Goal: Task Accomplishment & Management: Use online tool/utility

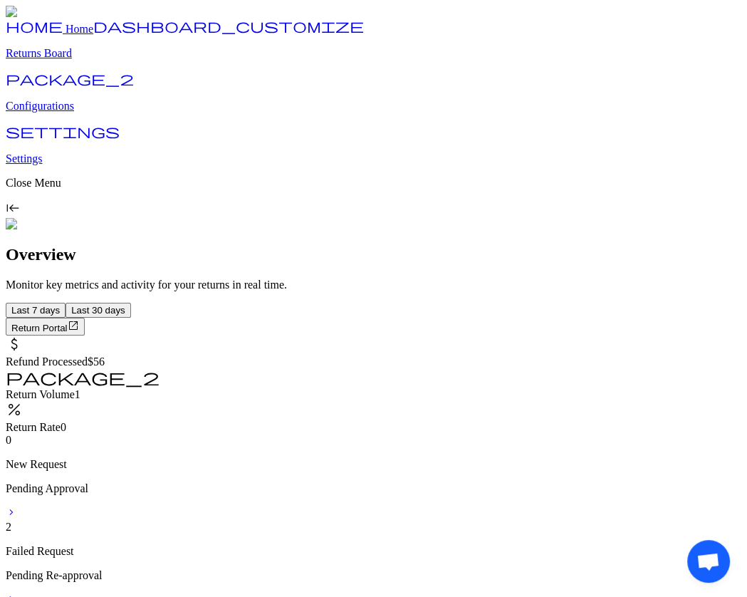
click at [80, 60] on p "Returns Board" at bounding box center [374, 53] width 736 height 13
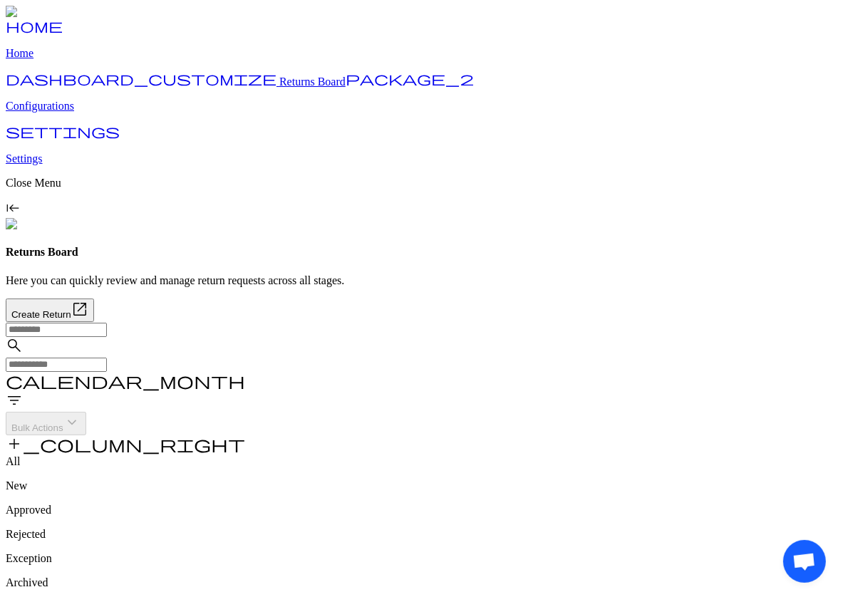
click at [245, 435] on span "add_column_right" at bounding box center [125, 443] width 239 height 17
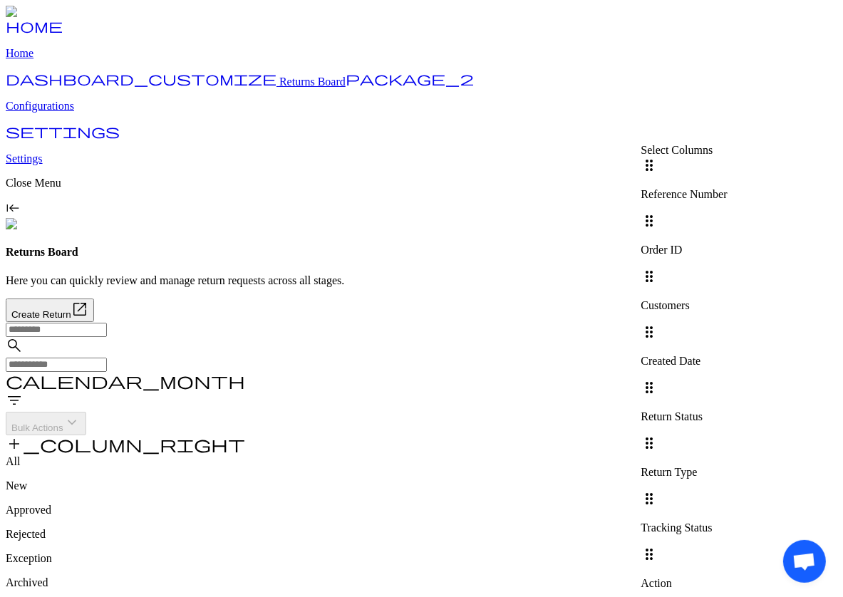
click at [727, 268] on div at bounding box center [683, 268] width 86 height 0
click at [727, 299] on div "Customers" at bounding box center [683, 305] width 86 height 13
click at [727, 323] on div at bounding box center [683, 323] width 86 height 0
click at [727, 379] on div at bounding box center [683, 379] width 86 height 0
click at [727, 435] on div at bounding box center [683, 435] width 86 height 0
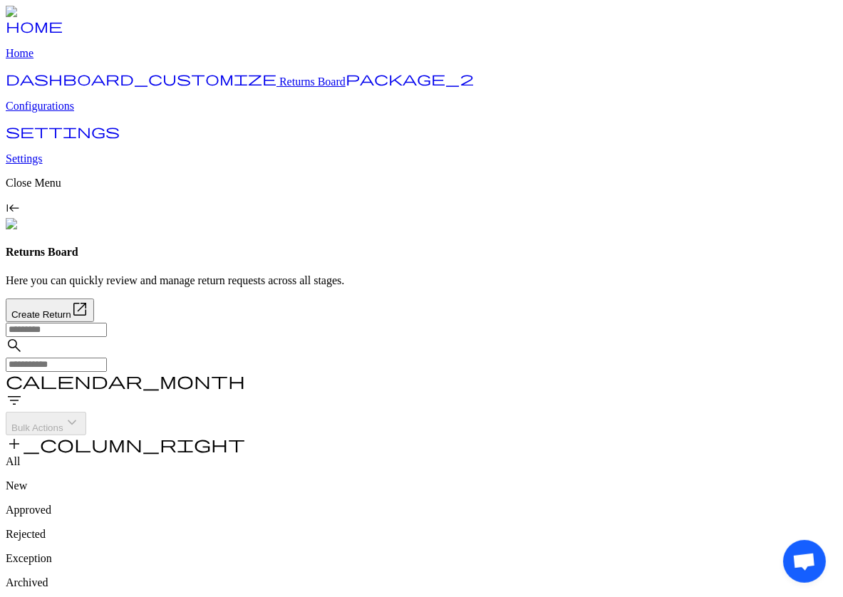
click at [245, 435] on span "add_column_right" at bounding box center [125, 443] width 239 height 17
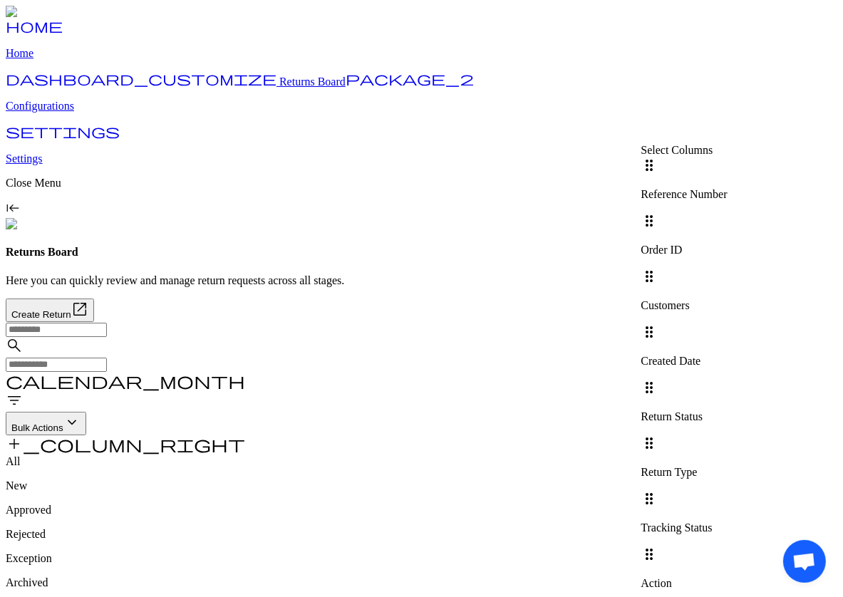
click at [727, 268] on div at bounding box center [683, 268] width 86 height 0
click at [727, 323] on div at bounding box center [683, 323] width 86 height 0
click at [727, 379] on div at bounding box center [683, 379] width 86 height 0
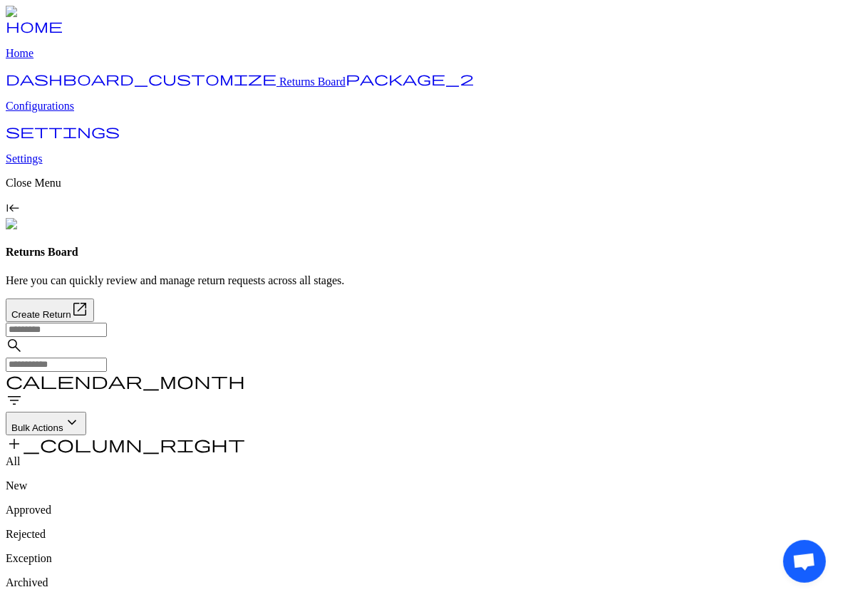
click at [245, 435] on span "add_column_right" at bounding box center [125, 443] width 239 height 17
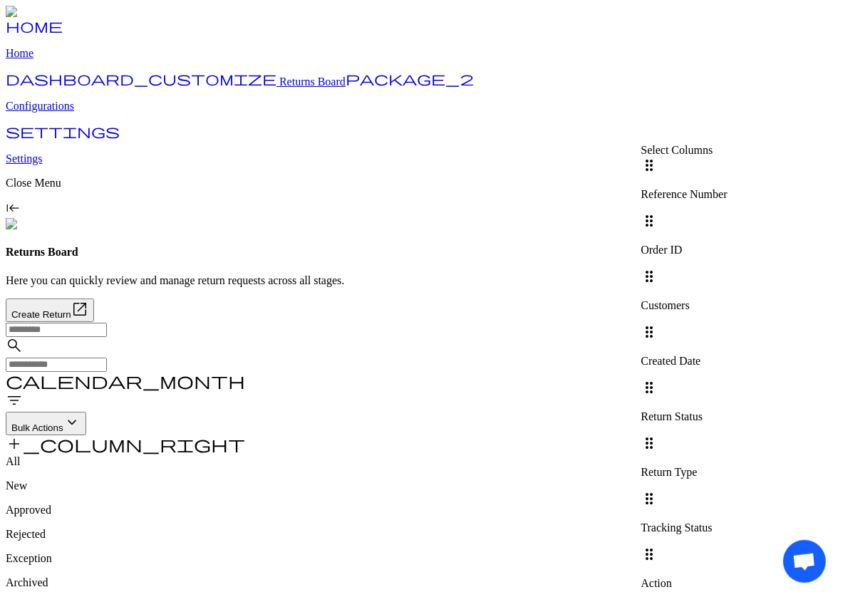
click at [684, 322] on div "search calendar_month filter_list Bulk Actions keyboard_arrow_down add_column_r…" at bounding box center [421, 388] width 831 height 133
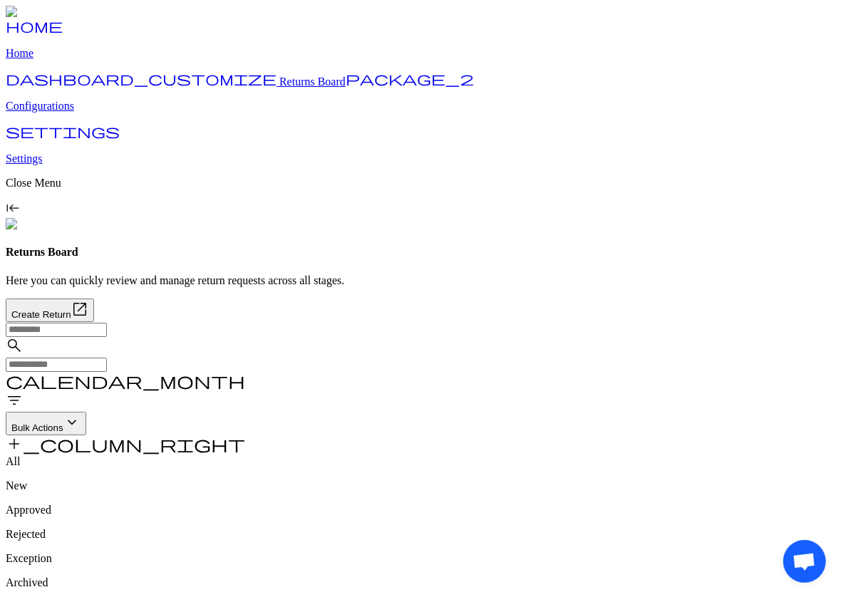
click at [245, 435] on span "add_column_right" at bounding box center [125, 443] width 239 height 17
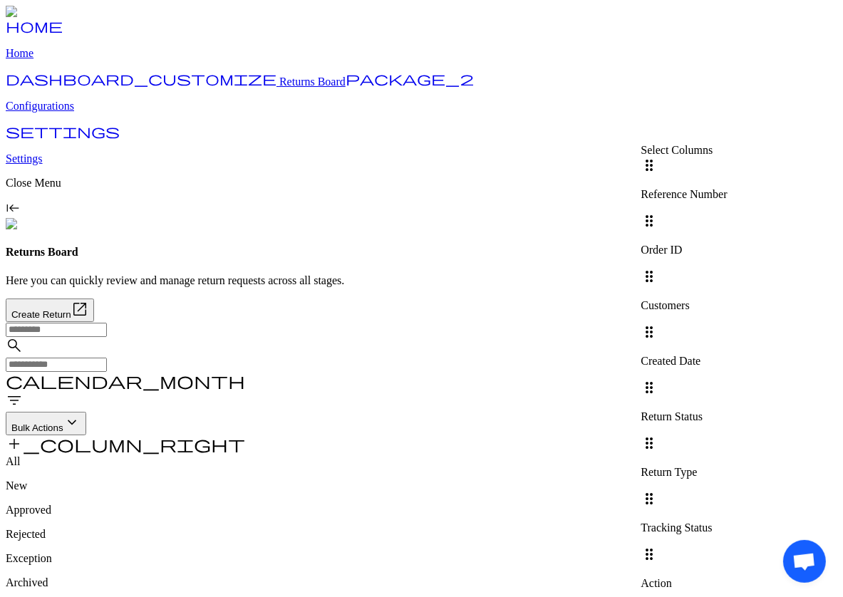
click at [727, 268] on div at bounding box center [683, 268] width 86 height 0
click at [727, 323] on div at bounding box center [683, 323] width 86 height 0
